Goal: Task Accomplishment & Management: Complete application form

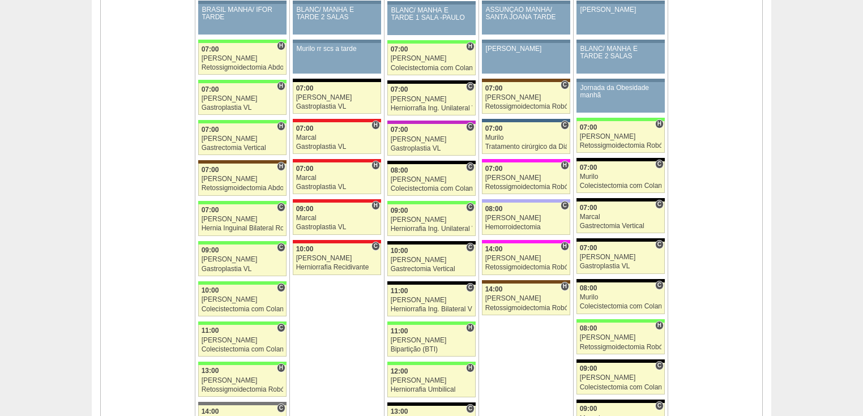
scroll to position [997, 0]
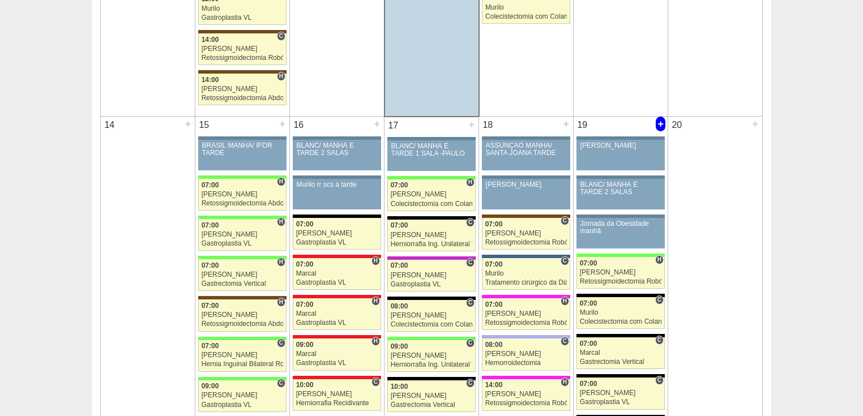
click at [660, 118] on div "+" at bounding box center [661, 124] width 10 height 15
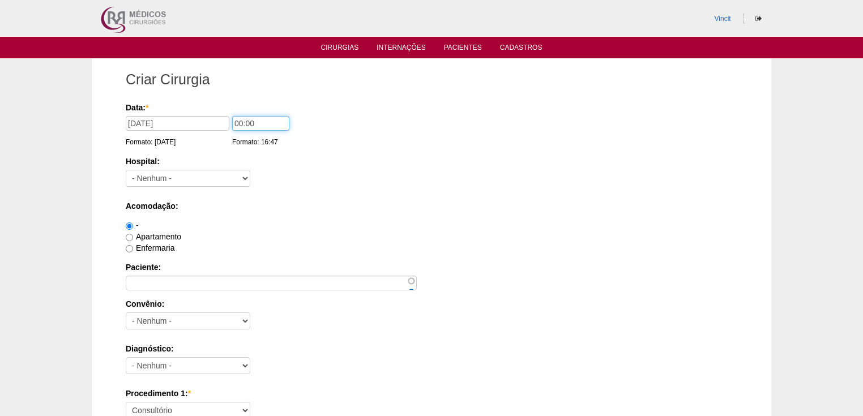
click at [241, 121] on input "00:00" at bounding box center [260, 123] width 57 height 15
type input "09:00"
click at [178, 178] on select "- Nenhum - 9 de Julho Albert Einstein Alvorada América Assunção Bartira Benefic…" at bounding box center [188, 178] width 125 height 17
select select "35"
click at [126, 170] on select "- Nenhum - 9 de Julho Albert Einstein Alvorada América Assunção Bartira Benefic…" at bounding box center [188, 178] width 125 height 17
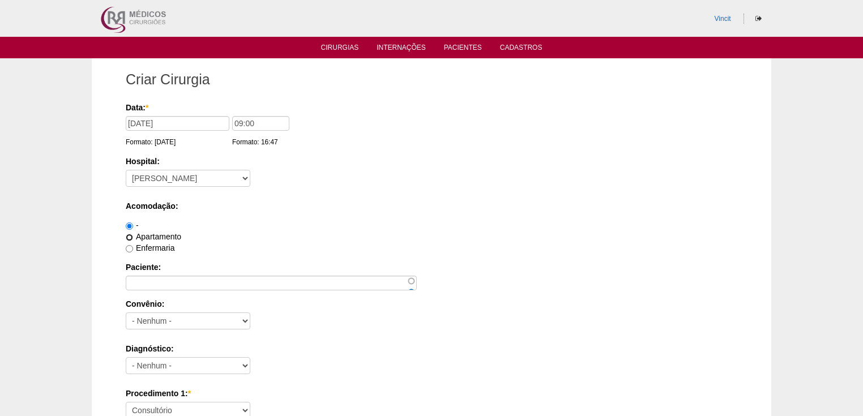
click at [129, 238] on input "Apartamento" at bounding box center [129, 237] width 7 height 7
radio input "true"
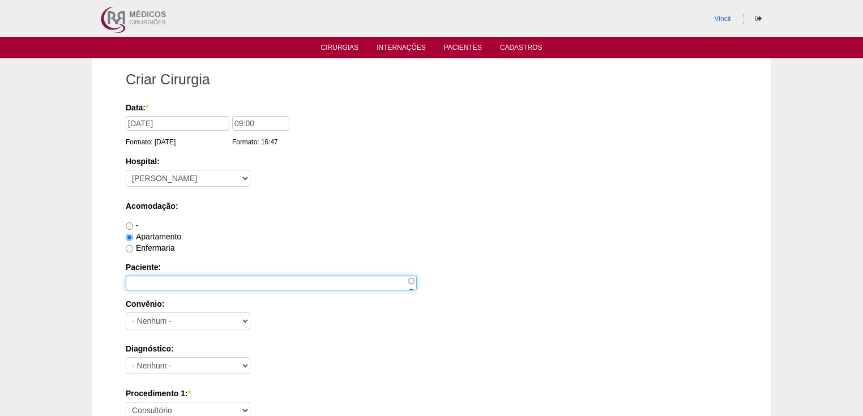
click at [140, 279] on input "Paciente:" at bounding box center [271, 283] width 291 height 15
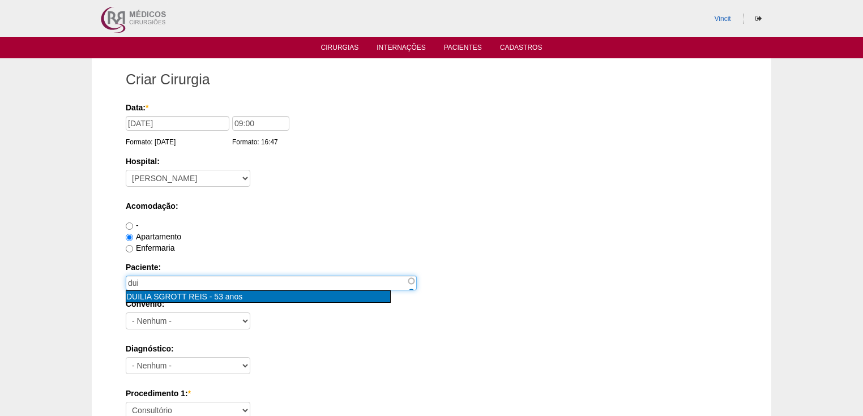
type input "DUILIA SGROTT REIS [nid:87881]"
click at [160, 294] on span "DUILIA SGROTT REIS" at bounding box center [166, 296] width 81 height 9
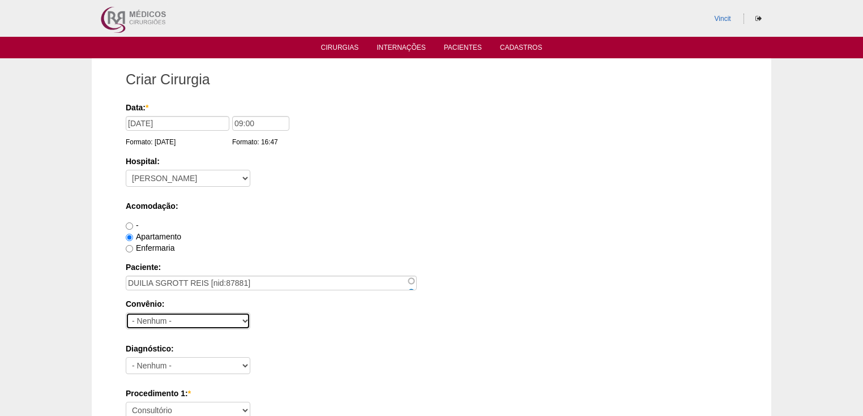
click at [161, 321] on select "- Nenhum - Abet Afresp Allianz Amil Blue Life Caasp Cabesp Caixa de Pensões Car…" at bounding box center [188, 321] width 125 height 17
click at [165, 319] on select "- Nenhum - Abet Afresp Allianz Amil Blue Life Caasp Cabesp Caixa de Pensões Car…" at bounding box center [188, 321] width 125 height 17
select select "9803"
click at [126, 313] on select "- Nenhum - Abet Afresp Allianz Amil Blue Life Caasp Cabesp Caixa de Pensões Car…" at bounding box center [188, 321] width 125 height 17
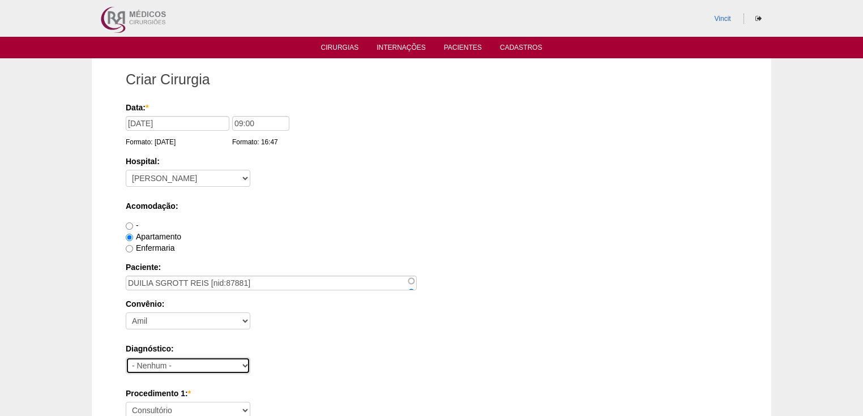
click at [163, 362] on select "- Nenhum - Abdome Agudo Abscesso Hepático Abscesso Perianal Abscesso Peritoneal…" at bounding box center [188, 365] width 125 height 17
select select "3897"
click at [126, 357] on select "- Nenhum - Abdome Agudo Abscesso Hepático Abscesso Perianal Abscesso Peritoneal…" at bounding box center [188, 365] width 125 height 17
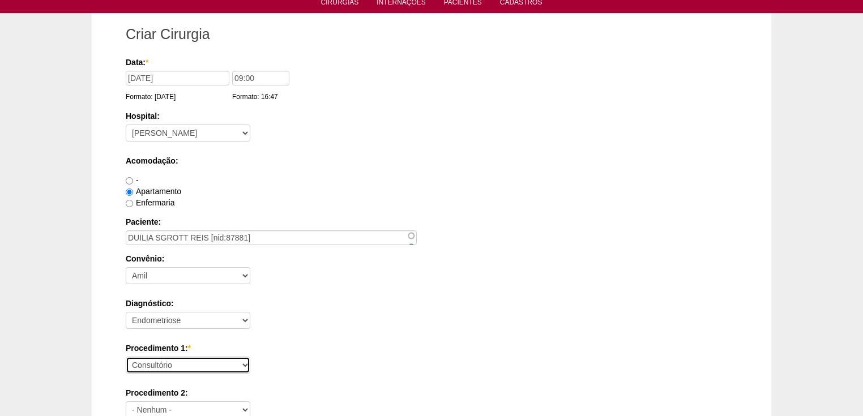
click at [155, 365] on select "Consultório Abscesso Hepático - Drenagem Abscesso perianal Amputação Abdômino P…" at bounding box center [188, 365] width 125 height 17
select select "31203"
click at [126, 357] on select "Consultório Abscesso Hepático - Drenagem Abscesso perianal Amputação Abdômino P…" at bounding box center [188, 365] width 125 height 17
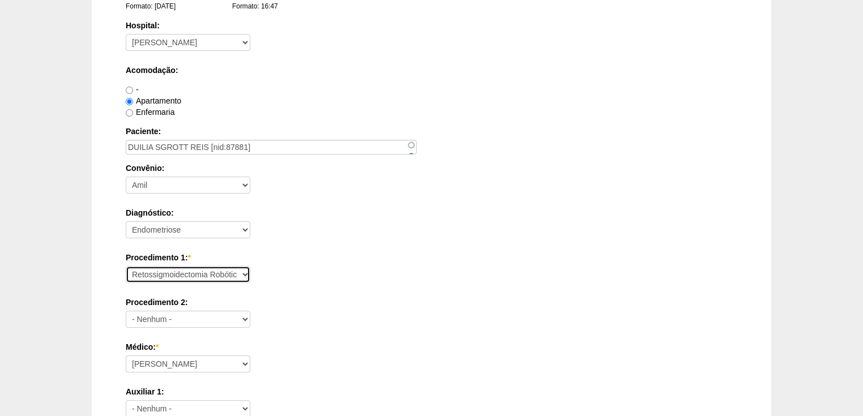
scroll to position [272, 0]
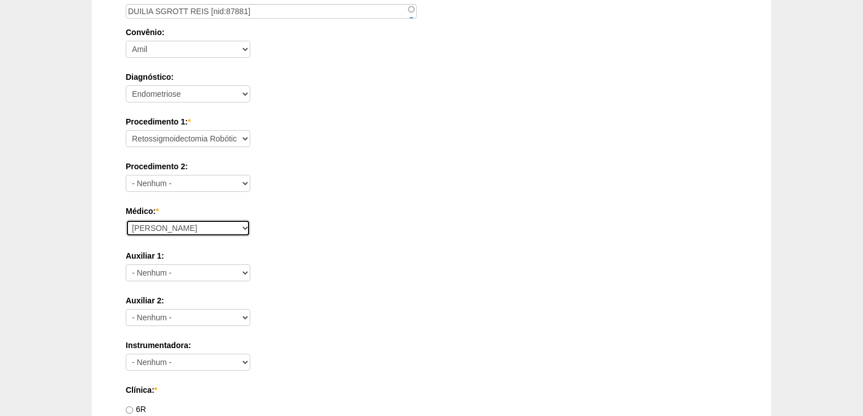
click at [156, 232] on select "Ana Paula Bruno Felipe Rossi Geraldo Igor Benevides Isabella Juliana Luiz Guilh…" at bounding box center [188, 228] width 125 height 17
select select "22"
click at [126, 220] on select "Ana Paula Bruno Felipe Rossi Geraldo Igor Benevides Isabella Juliana Luiz Guilh…" at bounding box center [188, 228] width 125 height 17
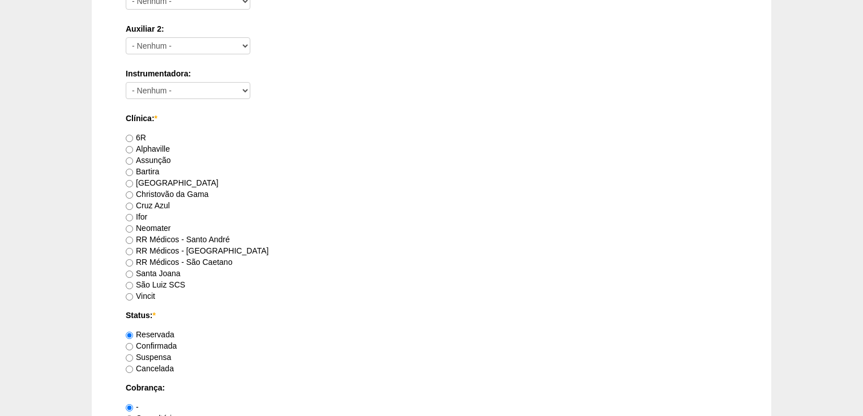
scroll to position [589, 0]
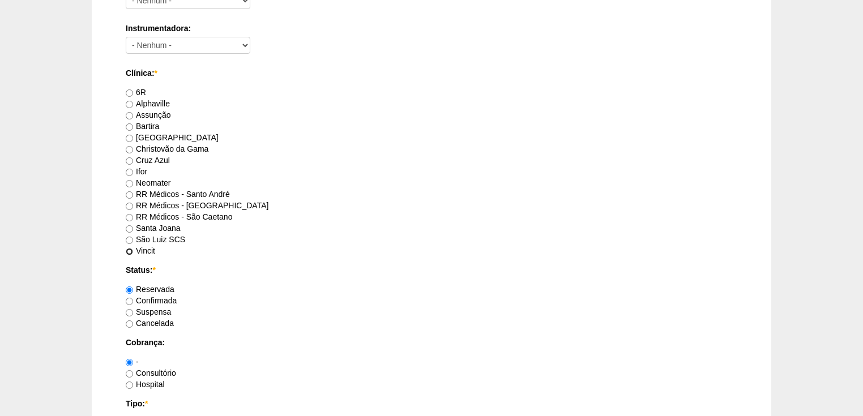
click at [130, 248] on input "Vincit" at bounding box center [129, 251] width 7 height 7
radio input "true"
click at [130, 298] on input "Confirmada" at bounding box center [129, 301] width 7 height 7
radio input "true"
click at [127, 373] on input "Consultório" at bounding box center [129, 373] width 7 height 7
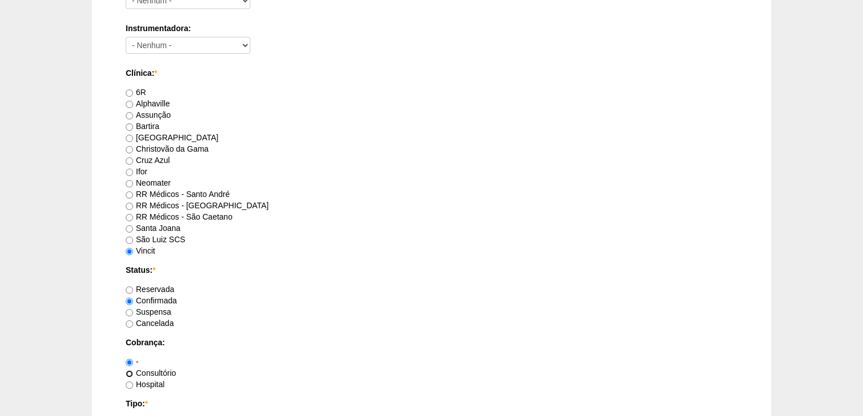
radio input "true"
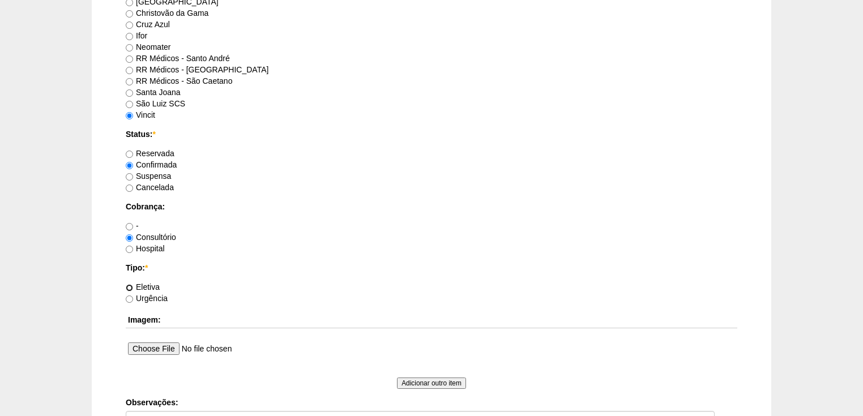
click at [129, 287] on input "Eletiva" at bounding box center [129, 287] width 7 height 7
radio input "true"
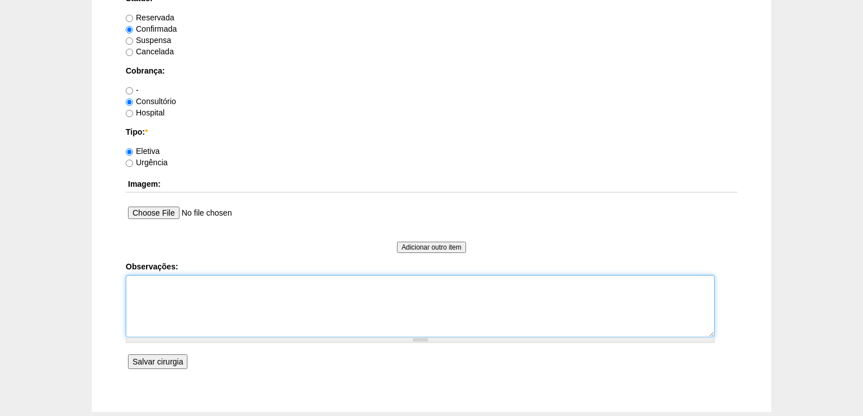
click at [146, 283] on textarea "Observações:" at bounding box center [420, 306] width 589 height 62
paste textarea "Vincit - Particular Dr Rubens - Particular Anestesia: Dr Fabio autorizada."
type textarea "Vincit - Particular Dr Rubens - Particular Anestesia: Dr Fabio autorizada."
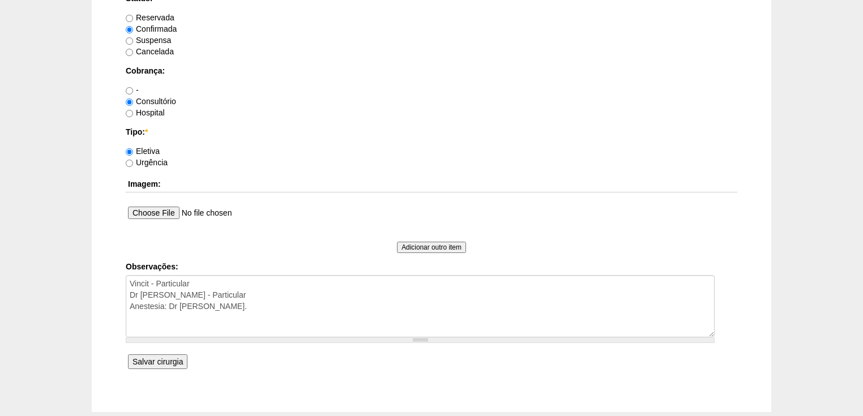
click at [158, 360] on input "Salvar cirurgia" at bounding box center [157, 361] width 59 height 15
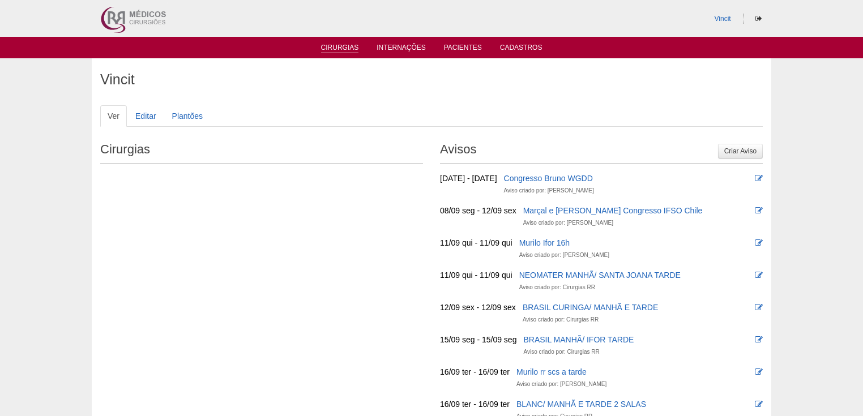
click at [351, 44] on link "Cirurgias" at bounding box center [340, 49] width 38 height 10
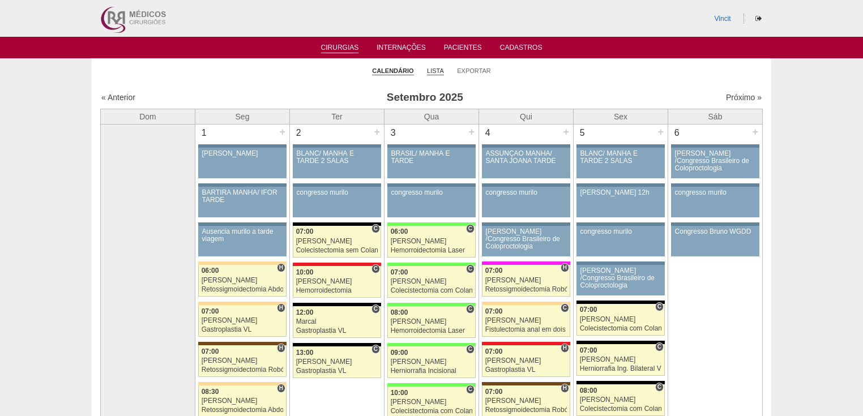
click at [436, 70] on link "Lista" at bounding box center [435, 71] width 17 height 8
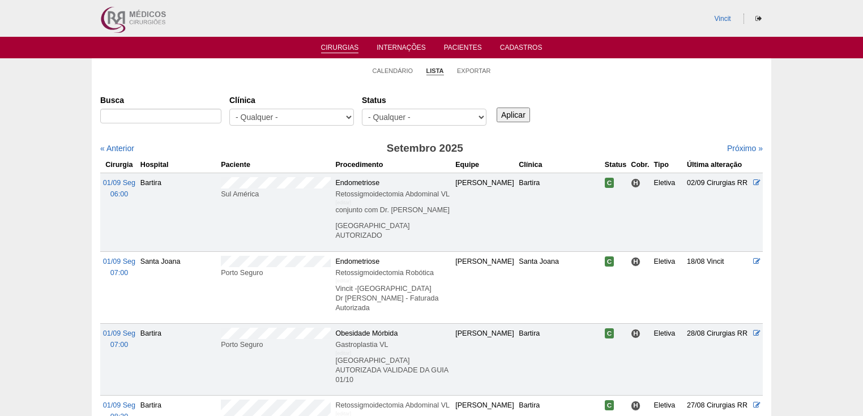
click at [304, 108] on div "Clínica - Qualquer - 6R Alphaville Assunção Bartira Brasil Christovão da Gama C…" at bounding box center [295, 111] width 133 height 41
click at [307, 117] on select "- Qualquer - 6R Alphaville Assunção Bartira Brasil Christovão da Gama Cruz Azul…" at bounding box center [291, 117] width 125 height 17
select select "23"
click at [229, 109] on select "- Qualquer - 6R Alphaville Assunção Bartira Brasil Christovão da Gama Cruz Azul…" at bounding box center [291, 117] width 125 height 17
click at [499, 114] on input "Aplicar" at bounding box center [513, 115] width 33 height 15
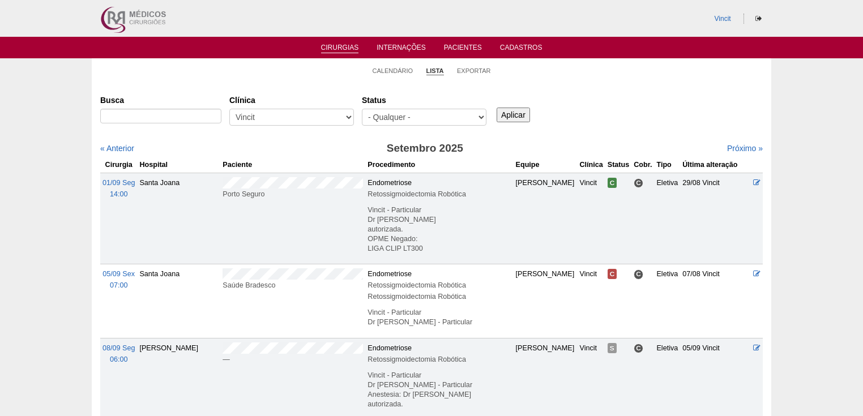
scroll to position [45, 0]
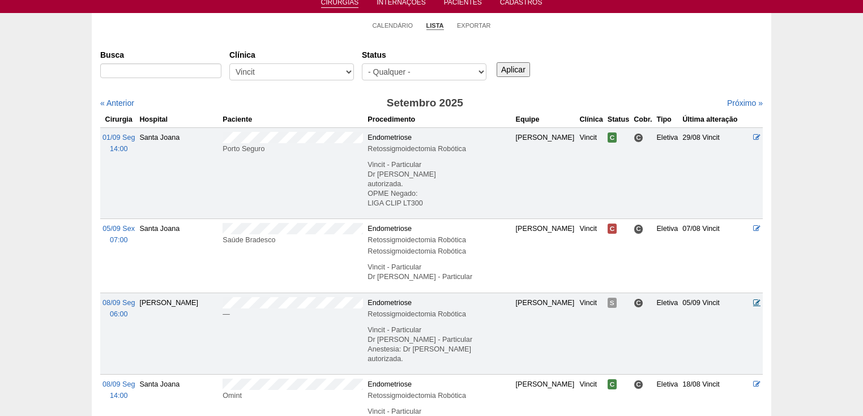
click at [755, 299] on icon at bounding box center [756, 302] width 7 height 7
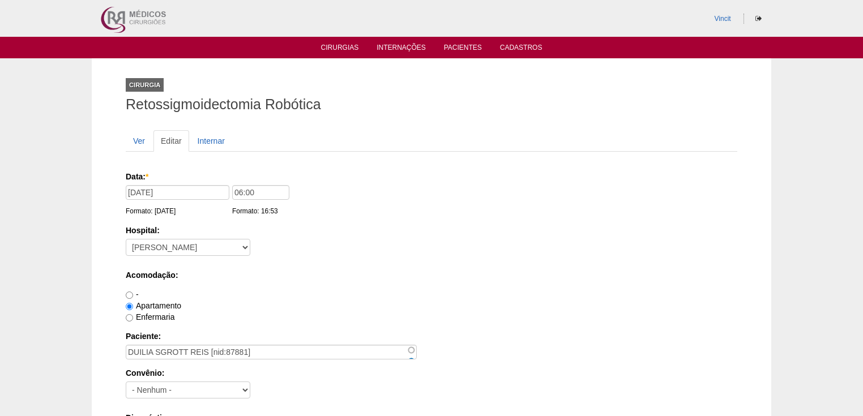
scroll to position [45, 0]
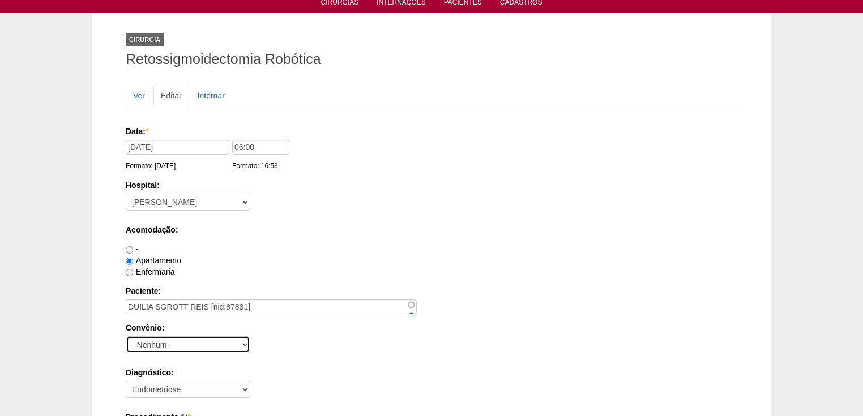
click at [161, 339] on select "- Nenhum - Abet Afresp Allianz Amil Blue Life Caasp Cabesp Caixa de Pensões Car…" at bounding box center [188, 344] width 125 height 17
select select "9803"
click at [126, 336] on select "- Nenhum - Abet Afresp Allianz Amil Blue Life Caasp Cabesp Caixa de Pensões Car…" at bounding box center [188, 344] width 125 height 17
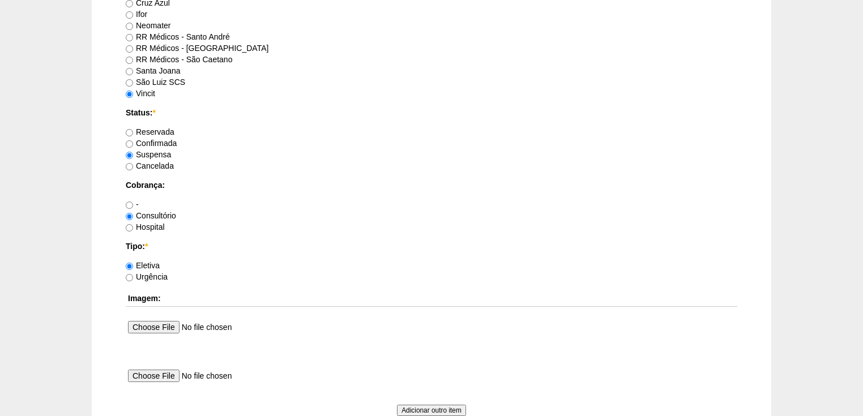
scroll to position [997, 0]
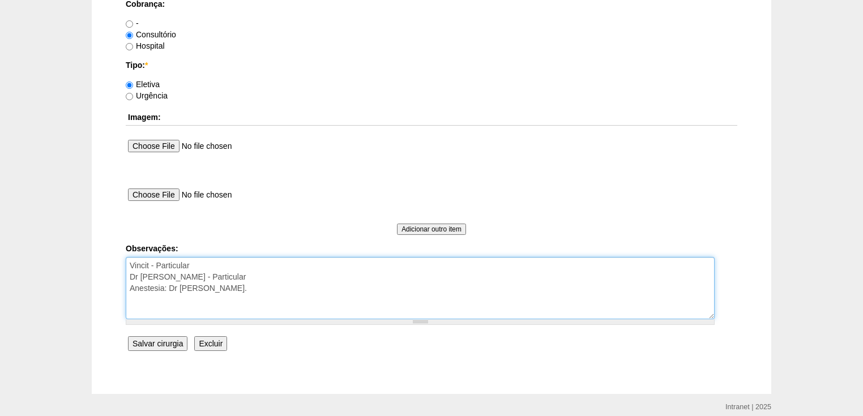
drag, startPoint x: 130, startPoint y: 261, endPoint x: 186, endPoint y: 309, distance: 73.5
click at [186, 309] on textarea "Vincit - Particular Dr Rubens - Particular Anestesia: Dr Fabio autorizada." at bounding box center [420, 288] width 589 height 62
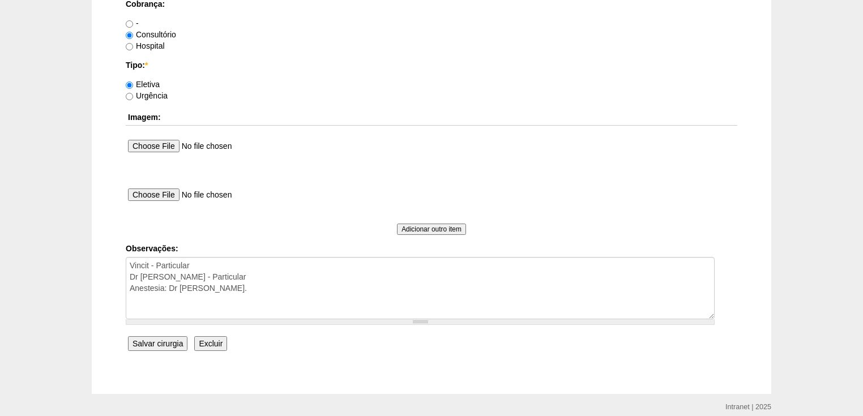
click at [168, 340] on input "Salvar cirurgia" at bounding box center [157, 343] width 59 height 15
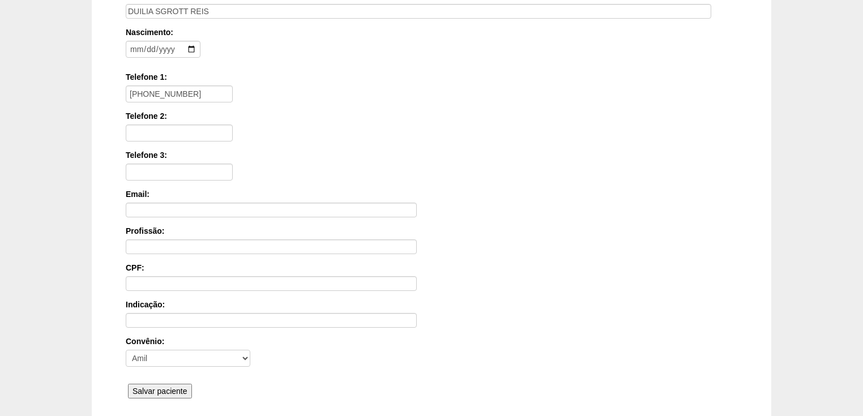
scroll to position [272, 0]
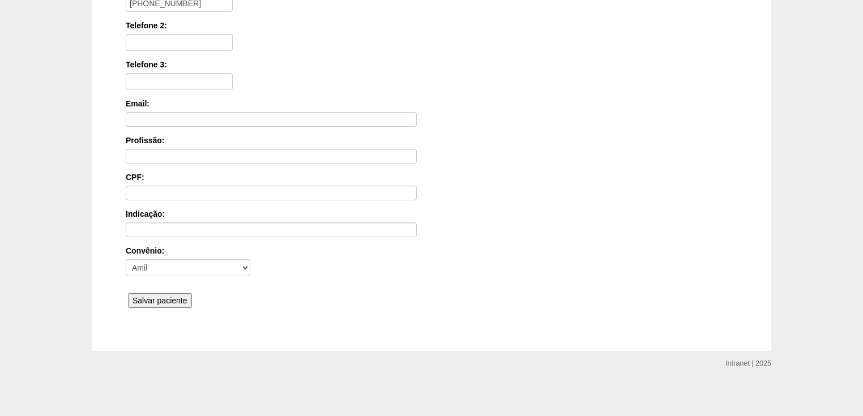
click at [158, 297] on input "Salvar paciente" at bounding box center [160, 300] width 64 height 15
